Goal: Complete application form

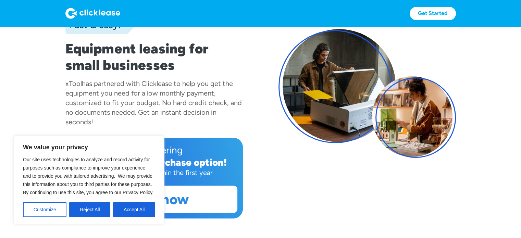
scroll to position [75, 0]
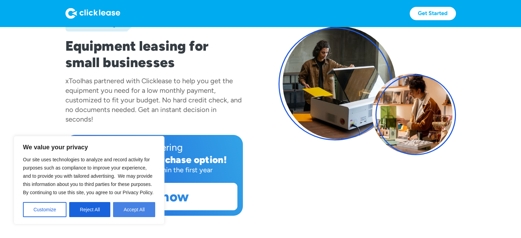
click at [131, 210] on button "Accept All" at bounding box center [134, 209] width 42 height 15
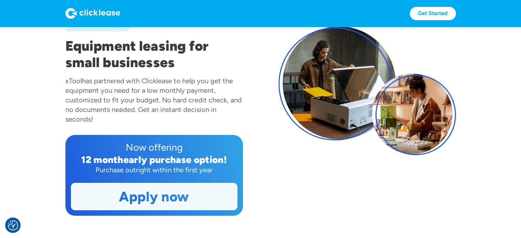
click at [169, 184] on link "Apply now" at bounding box center [154, 196] width 166 height 27
